Goal: Check status: Check status

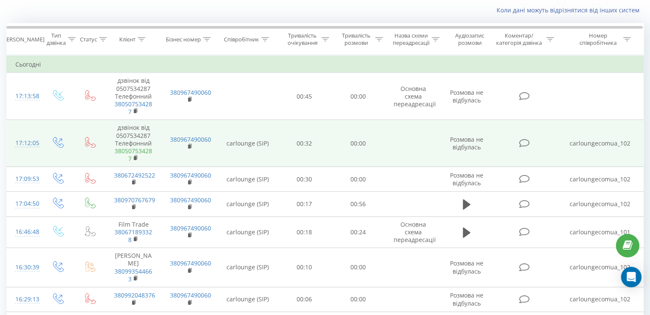
scroll to position [43, 0]
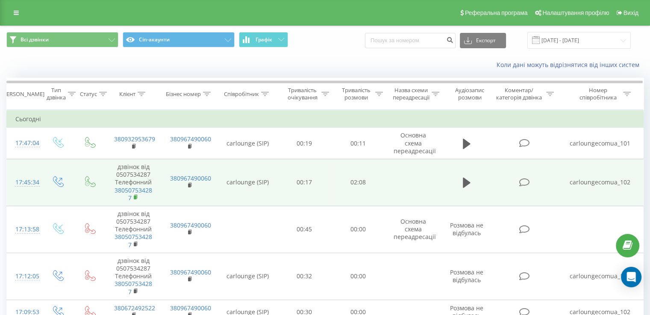
click at [136, 196] on rect at bounding box center [135, 198] width 3 height 4
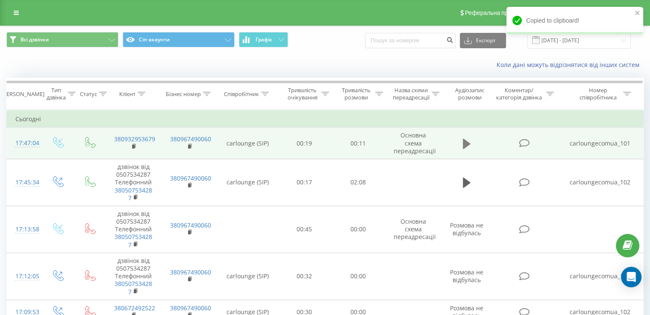
click at [463, 149] on icon at bounding box center [467, 144] width 8 height 12
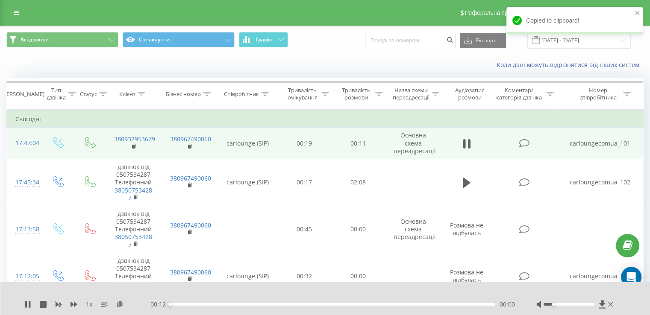
click at [553, 304] on div at bounding box center [569, 304] width 51 height 3
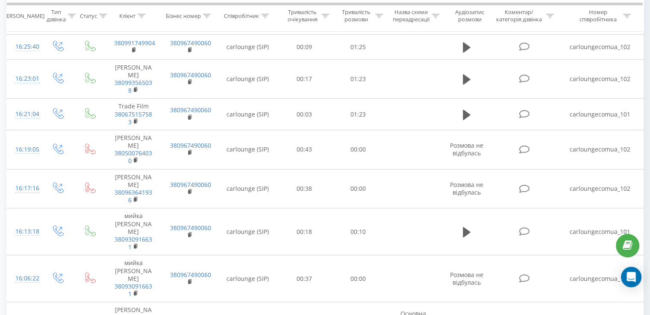
scroll to position [513, 0]
